Goal: Navigation & Orientation: Find specific page/section

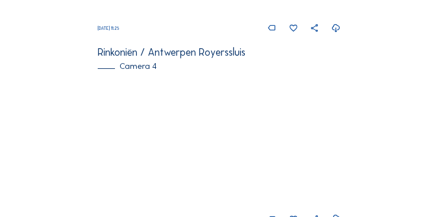
scroll to position [883, 0]
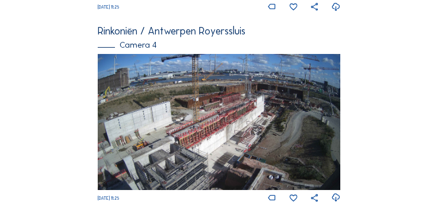
click at [242, 117] on img at bounding box center [219, 122] width 242 height 136
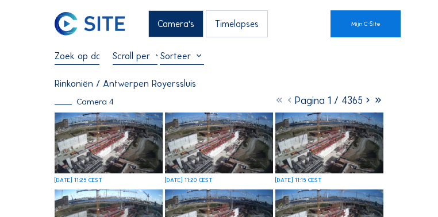
click at [149, 146] on img at bounding box center [109, 143] width 108 height 61
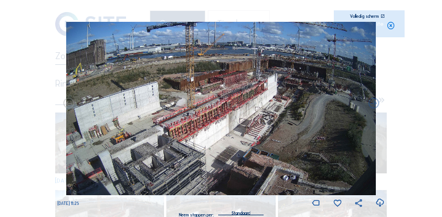
click at [382, 17] on icon at bounding box center [382, 16] width 4 height 4
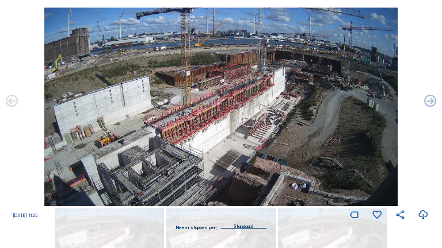
click at [424, 17] on icon at bounding box center [426, 16] width 10 height 10
